Goal: Download file/media: Obtain a digital file from the website

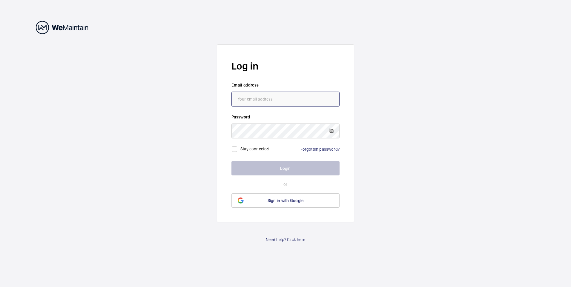
click at [255, 99] on input "email" at bounding box center [285, 99] width 108 height 15
click at [322, 98] on input "[EMAIL_ADDRESS][DOMAIN_NAME]" at bounding box center [285, 99] width 108 height 15
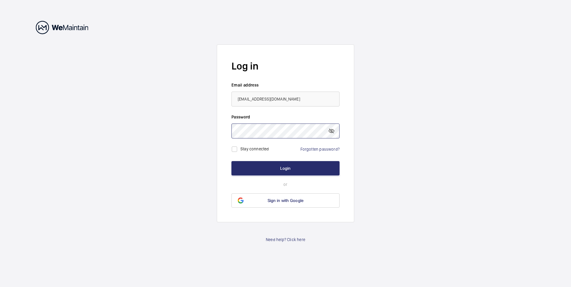
click at [231, 161] on button "Login" at bounding box center [285, 168] width 108 height 14
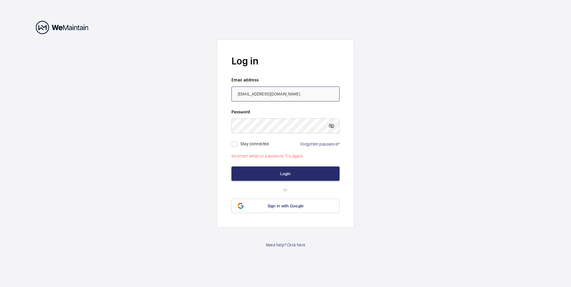
click at [306, 97] on input "[EMAIL_ADDRESS][DOMAIN_NAME]" at bounding box center [285, 94] width 108 height 15
drag, startPoint x: 305, startPoint y: 96, endPoint x: 207, endPoint y: 84, distance: 99.0
click at [207, 84] on wm-front-auth-container "Log in Email address H8548-TE@ACCOR.COM Password Stay connected Forgotten passw…" at bounding box center [285, 143] width 571 height 287
click at [331, 126] on mat-icon at bounding box center [331, 125] width 7 height 7
click at [212, 128] on wm-front-auth-container "Log in Email address H8548-TE@ACCOR.COM Password Stay connected Forgotten passw…" at bounding box center [285, 143] width 571 height 287
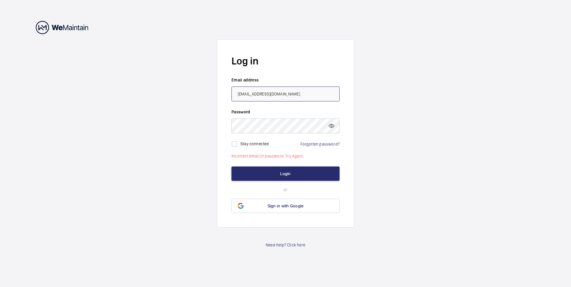
click at [302, 89] on input "[EMAIL_ADDRESS][DOMAIN_NAME]" at bounding box center [285, 94] width 108 height 15
click at [293, 176] on button "Login" at bounding box center [285, 174] width 108 height 14
click at [305, 100] on input "[EMAIL_ADDRESS][DOMAIN_NAME]" at bounding box center [285, 94] width 108 height 15
drag, startPoint x: 304, startPoint y: 96, endPoint x: 170, endPoint y: 91, distance: 134.1
click at [170, 91] on wm-front-auth-container "Log in Email address H8548-TE@ACCOR.COM Password Stay connected Forgotten passw…" at bounding box center [285, 143] width 571 height 287
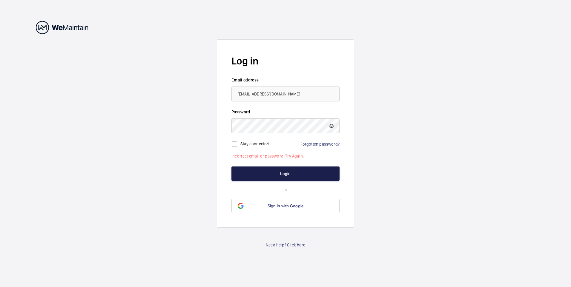
click at [293, 176] on button "Login" at bounding box center [285, 174] width 108 height 14
click at [275, 173] on button "Login" at bounding box center [285, 174] width 108 height 14
drag, startPoint x: 288, startPoint y: 94, endPoint x: 154, endPoint y: 93, distance: 133.7
click at [154, 93] on wm-front-auth-container "Log in Email address demos253@gmail.com Password Stay connected Forgotten passw…" at bounding box center [285, 143] width 571 height 287
drag, startPoint x: 284, startPoint y: 95, endPoint x: 230, endPoint y: 89, distance: 54.9
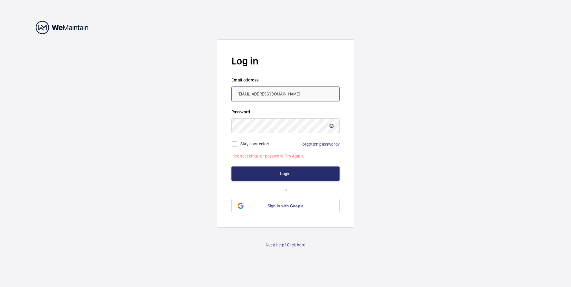
click at [230, 89] on form "Log in Email address demos253@gmail.com Password Stay connected Forgotten passw…" at bounding box center [285, 133] width 137 height 188
click at [274, 173] on button "Login" at bounding box center [285, 174] width 108 height 14
drag, startPoint x: 301, startPoint y: 95, endPoint x: 226, endPoint y: 89, distance: 74.6
click at [226, 89] on form "Log in Email address demos.ioannou@accor.com Password Stay connected Forgotten …" at bounding box center [285, 133] width 137 height 188
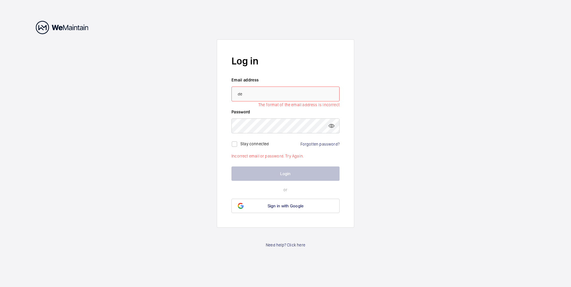
type input "[EMAIL_ADDRESS][DOMAIN_NAME]"
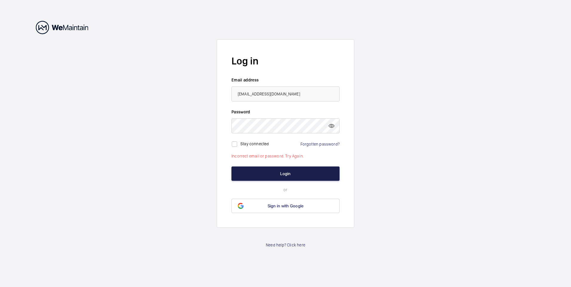
click at [293, 173] on button "Login" at bounding box center [285, 174] width 108 height 14
click at [236, 147] on input "checkbox" at bounding box center [234, 144] width 12 height 12
checkbox input "true"
click at [281, 174] on button "Login" at bounding box center [285, 174] width 108 height 14
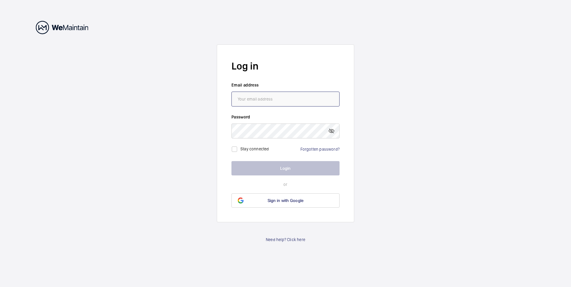
click at [250, 97] on input "email" at bounding box center [285, 99] width 108 height 15
type input "[EMAIL_ADDRESS][DOMAIN_NAME]"
click at [302, 92] on input "[EMAIL_ADDRESS][DOMAIN_NAME]" at bounding box center [285, 99] width 108 height 15
click at [299, 101] on input "[EMAIL_ADDRESS][DOMAIN_NAME]" at bounding box center [285, 99] width 108 height 15
drag, startPoint x: 300, startPoint y: 101, endPoint x: 197, endPoint y: 101, distance: 103.3
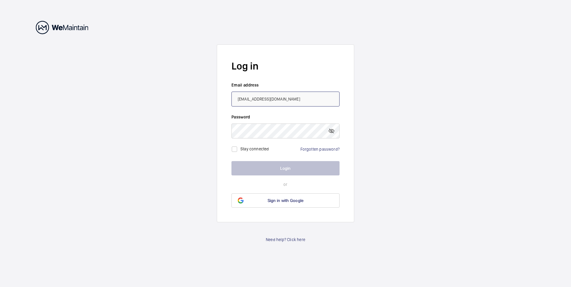
click at [197, 101] on wm-front-auth-container "Log in Email address [EMAIL_ADDRESS][DOMAIN_NAME] Password Stay connected Forgo…" at bounding box center [285, 143] width 571 height 287
click at [260, 96] on input "email" at bounding box center [285, 99] width 108 height 15
type input "[EMAIL_ADDRESS][DOMAIN_NAME]"
drag, startPoint x: 299, startPoint y: 96, endPoint x: 236, endPoint y: 94, distance: 63.3
click at [236, 94] on input "[EMAIL_ADDRESS][DOMAIN_NAME]" at bounding box center [285, 99] width 108 height 15
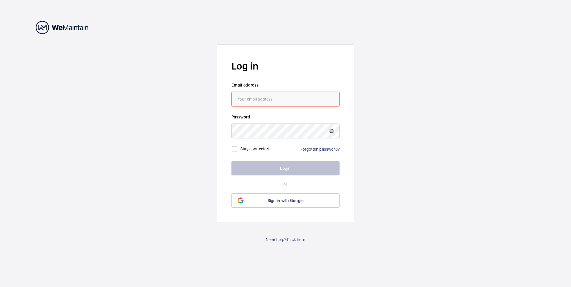
click at [275, 100] on input "email" at bounding box center [285, 99] width 108 height 15
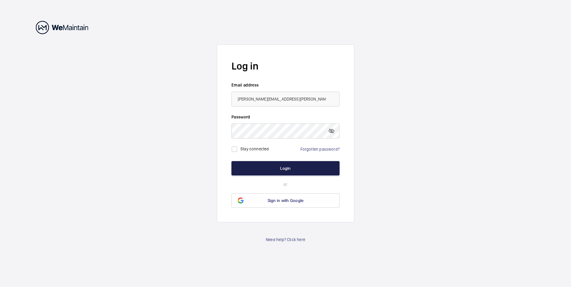
click at [288, 164] on button "Login" at bounding box center [285, 168] width 108 height 14
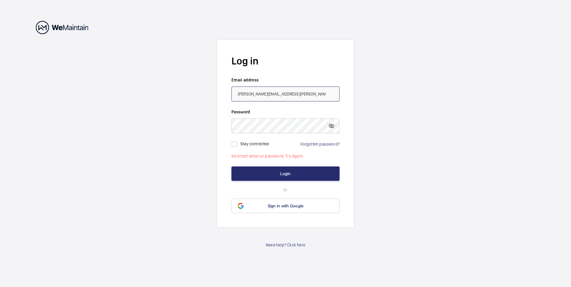
drag, startPoint x: 299, startPoint y: 94, endPoint x: 184, endPoint y: 101, distance: 115.1
click at [184, 101] on wm-front-auth-container "Log in Email address [PERSON_NAME][EMAIL_ADDRESS][PERSON_NAME][DOMAIN_NAME] Pas…" at bounding box center [285, 143] width 571 height 287
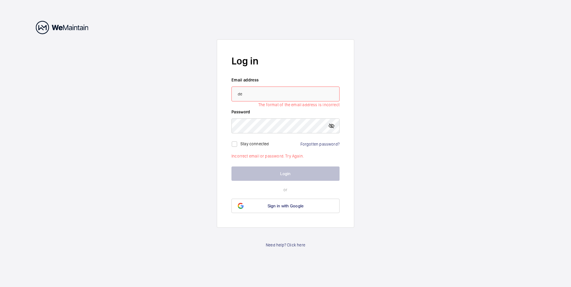
click at [333, 125] on mat-icon at bounding box center [331, 125] width 7 height 7
click at [240, 99] on input "de" at bounding box center [285, 94] width 108 height 15
click at [247, 97] on input "de" at bounding box center [285, 94] width 108 height 15
drag, startPoint x: 273, startPoint y: 94, endPoint x: 202, endPoint y: 92, distance: 70.5
click at [203, 92] on wm-front-auth-container "Log in Email address demos The format of the email address is incorrect Passwor…" at bounding box center [285, 143] width 571 height 287
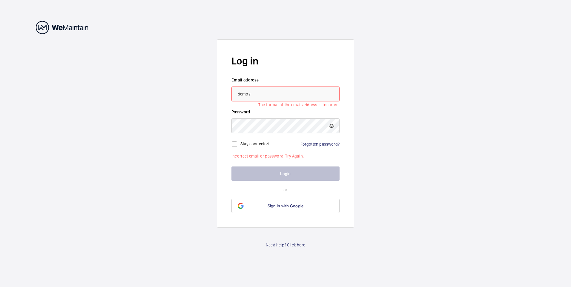
paste input ".[PERSON_NAME][EMAIL_ADDRESS][DOMAIN_NAME]"
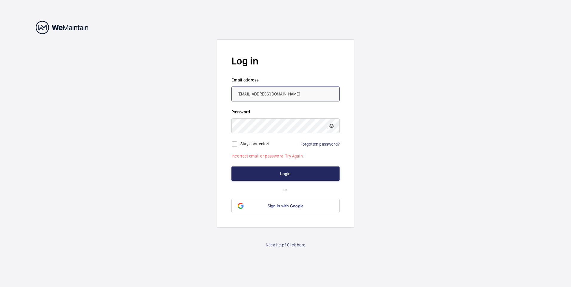
type input "[EMAIL_ADDRESS][DOMAIN_NAME]"
click at [301, 172] on button "Login" at bounding box center [285, 174] width 108 height 14
click at [297, 176] on button "Login" at bounding box center [285, 174] width 108 height 14
click at [236, 140] on input "checkbox" at bounding box center [234, 144] width 12 height 12
checkbox input "true"
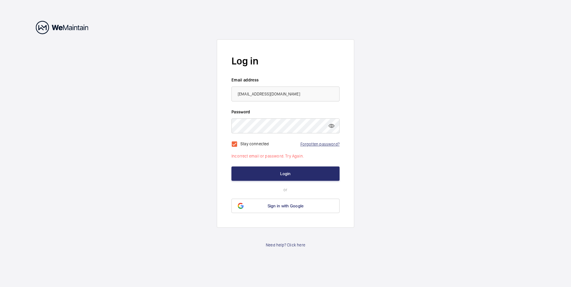
click at [323, 145] on link "Forgotten password?" at bounding box center [319, 144] width 39 height 5
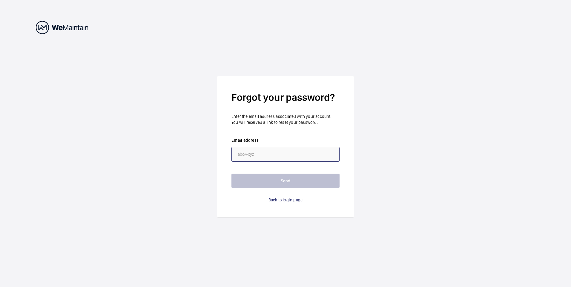
click at [250, 153] on input "email" at bounding box center [285, 154] width 108 height 15
type input "[EMAIL_ADDRESS][DOMAIN_NAME]"
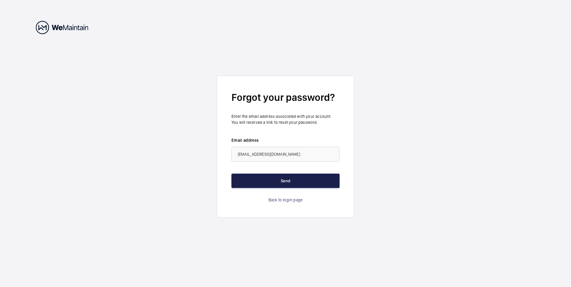
click at [293, 179] on button "Send" at bounding box center [285, 181] width 108 height 14
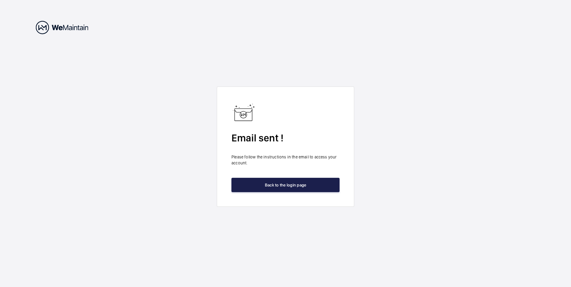
click at [307, 189] on button "Back to the login page" at bounding box center [285, 185] width 108 height 14
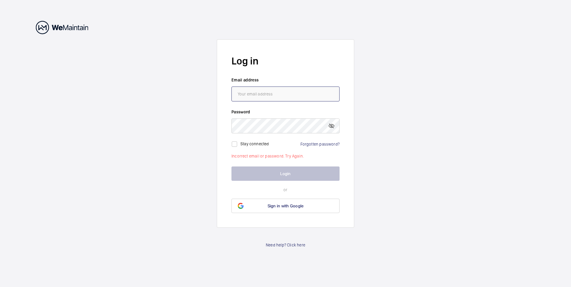
click at [250, 90] on input "email" at bounding box center [285, 94] width 108 height 15
paste input "[EMAIL_ADDRESS][DOMAIN_NAME]"
type input "[EMAIL_ADDRESS][DOMAIN_NAME]"
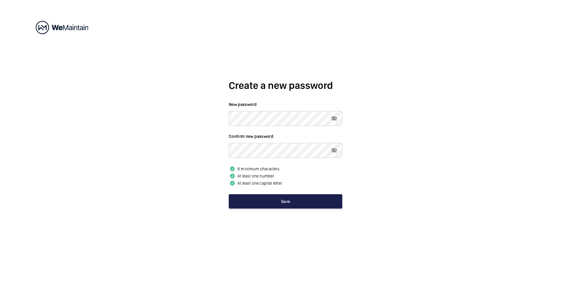
click at [297, 202] on button "Save" at bounding box center [285, 201] width 113 height 14
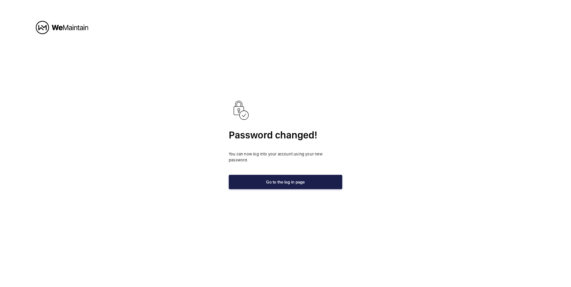
click at [306, 181] on button "Go to the log in page" at bounding box center [285, 182] width 113 height 14
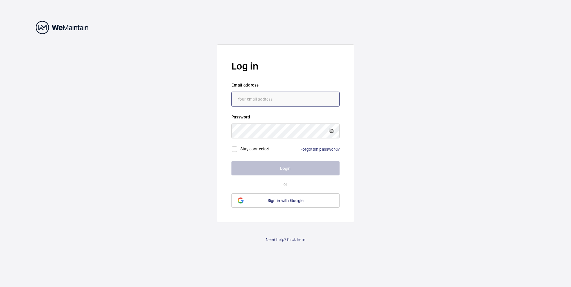
click at [264, 104] on input "email" at bounding box center [285, 99] width 108 height 15
paste input "[EMAIL_ADDRESS][DOMAIN_NAME]"
type input "[EMAIL_ADDRESS][DOMAIN_NAME]"
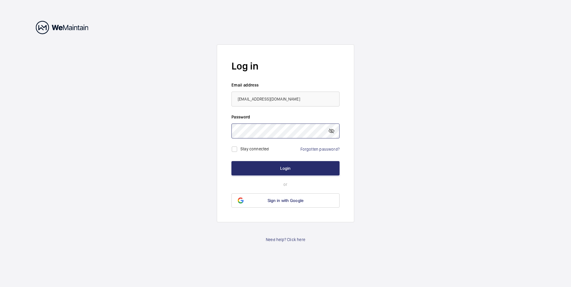
click at [231, 161] on button "Login" at bounding box center [285, 168] width 108 height 14
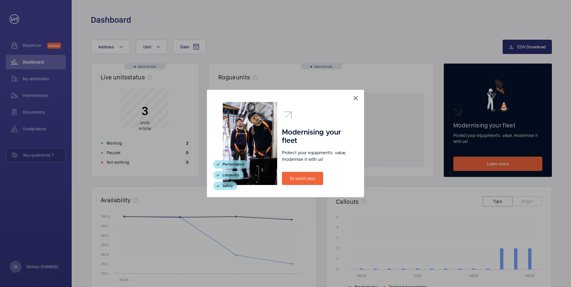
click at [357, 99] on mat-icon at bounding box center [355, 98] width 7 height 7
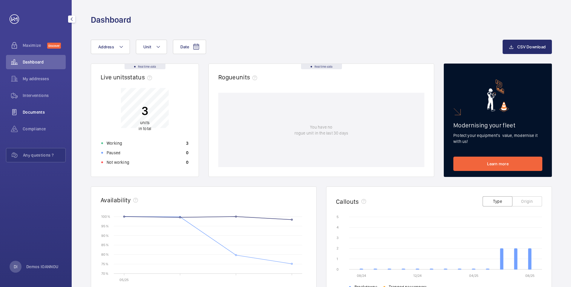
click at [50, 114] on span "Documents" at bounding box center [44, 112] width 43 height 6
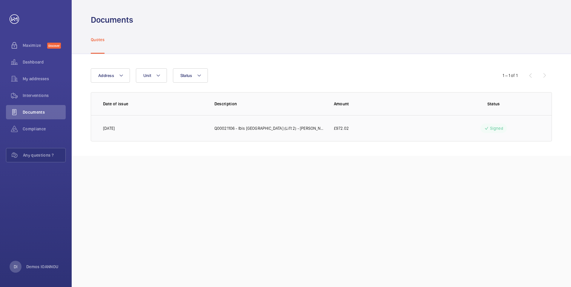
click at [115, 130] on p "29/07/2025" at bounding box center [109, 128] width 12 height 6
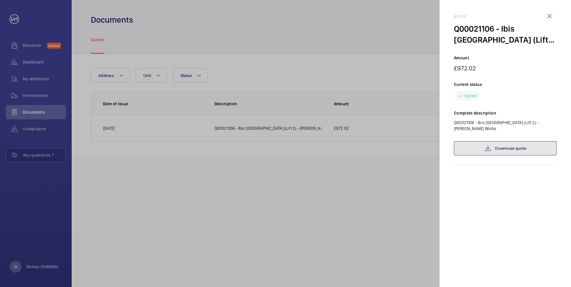
click at [519, 150] on link "Download quote" at bounding box center [505, 148] width 103 height 14
click at [177, 184] on div at bounding box center [285, 143] width 571 height 287
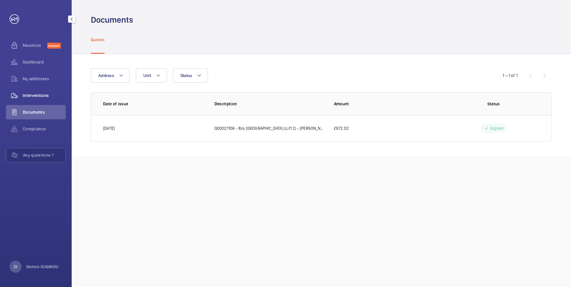
click at [40, 96] on span "Interventions" at bounding box center [44, 96] width 43 height 6
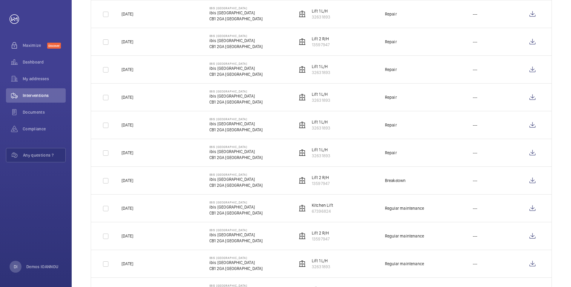
scroll to position [179, 0]
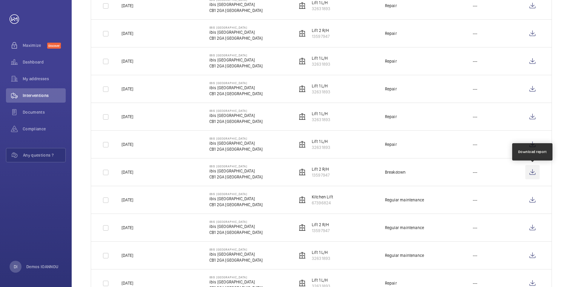
click at [533, 171] on wm-front-icon-button at bounding box center [532, 172] width 14 height 14
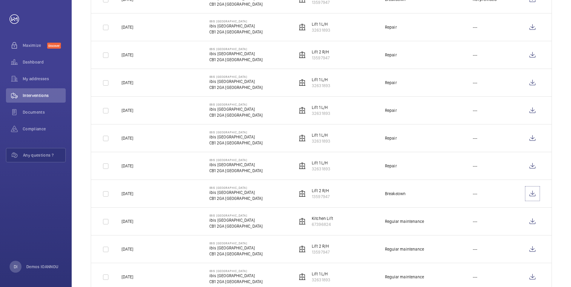
scroll to position [157, 0]
click at [533, 252] on wm-front-icon-button at bounding box center [532, 250] width 14 height 14
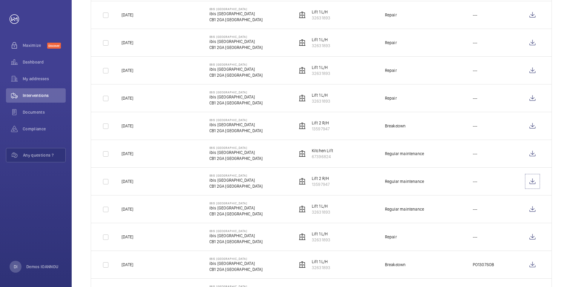
scroll to position [246, 0]
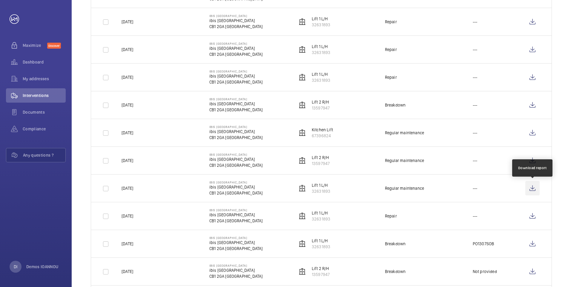
click at [530, 187] on wm-front-icon-button at bounding box center [532, 188] width 14 height 14
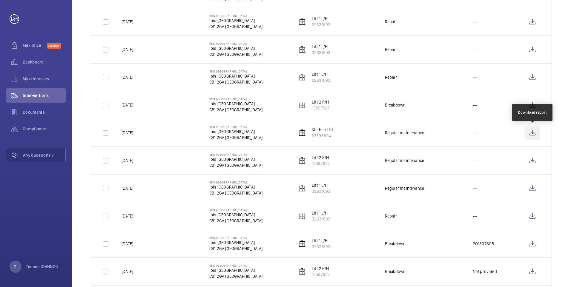
click at [534, 133] on wm-front-icon-button at bounding box center [532, 133] width 14 height 14
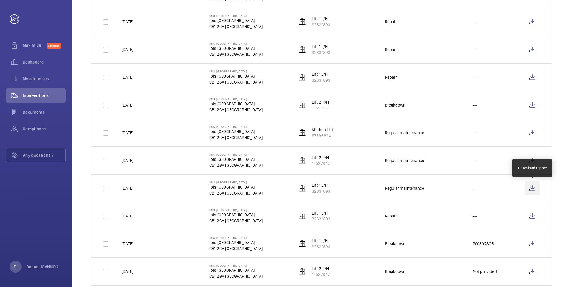
click at [533, 187] on wm-front-icon-button at bounding box center [532, 188] width 14 height 14
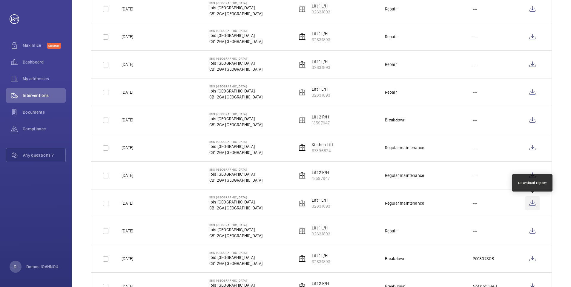
click at [534, 204] on wm-front-icon-button at bounding box center [532, 203] width 14 height 14
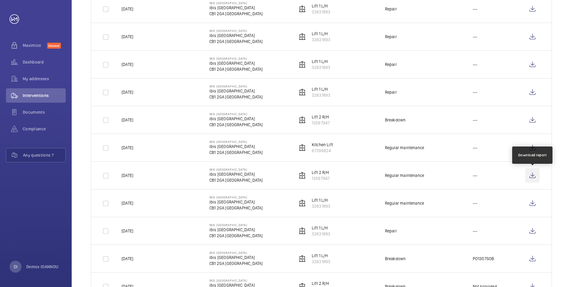
click at [535, 175] on wm-front-icon-button at bounding box center [532, 175] width 14 height 14
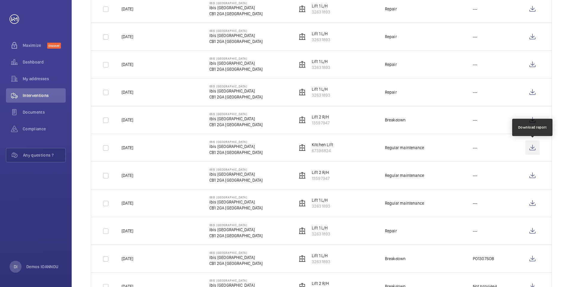
click at [528, 150] on wm-front-icon-button at bounding box center [532, 148] width 14 height 14
